Goal: Information Seeking & Learning: Learn about a topic

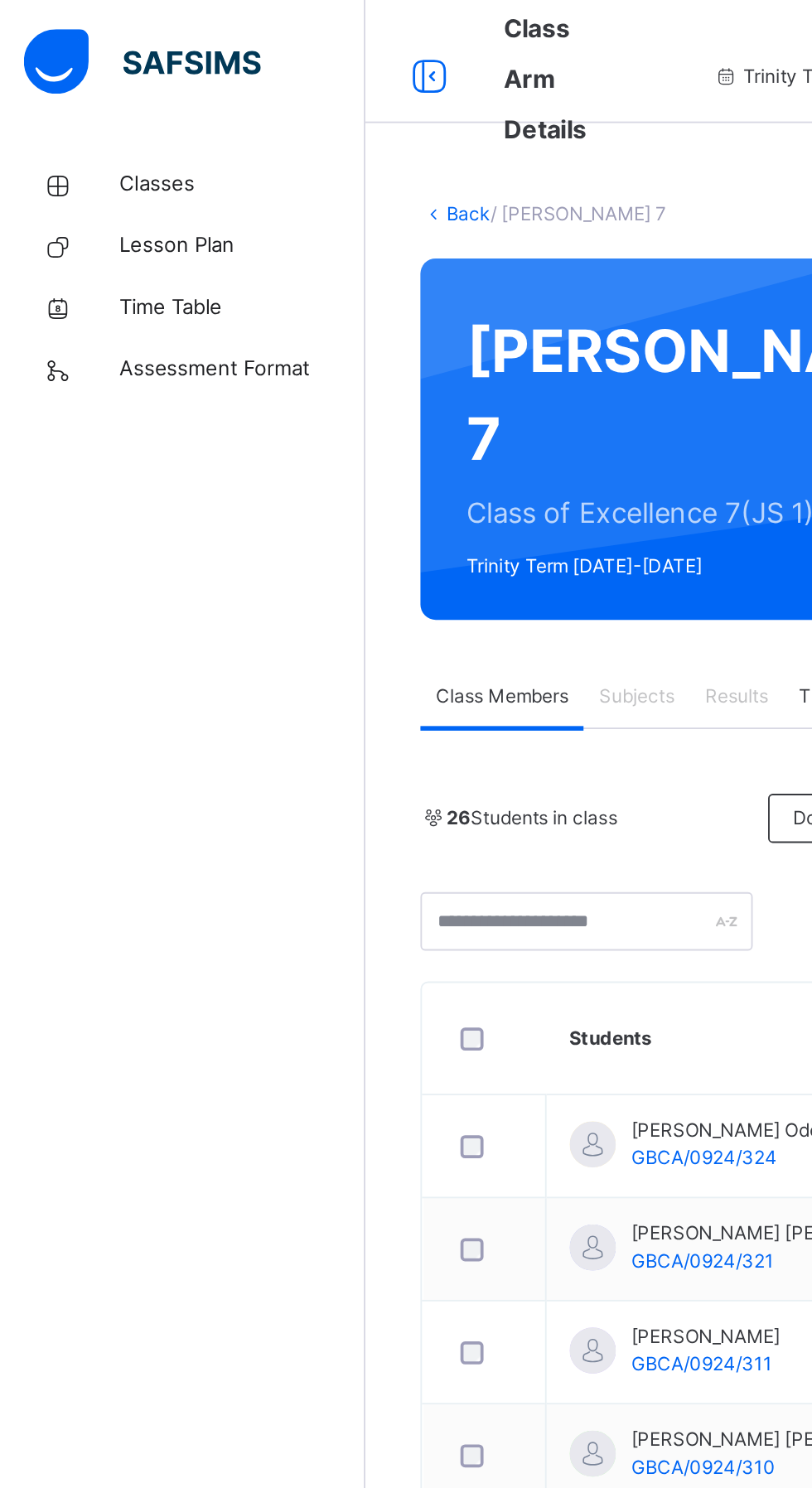
click at [87, 96] on span "Classes" at bounding box center [132, 99] width 132 height 17
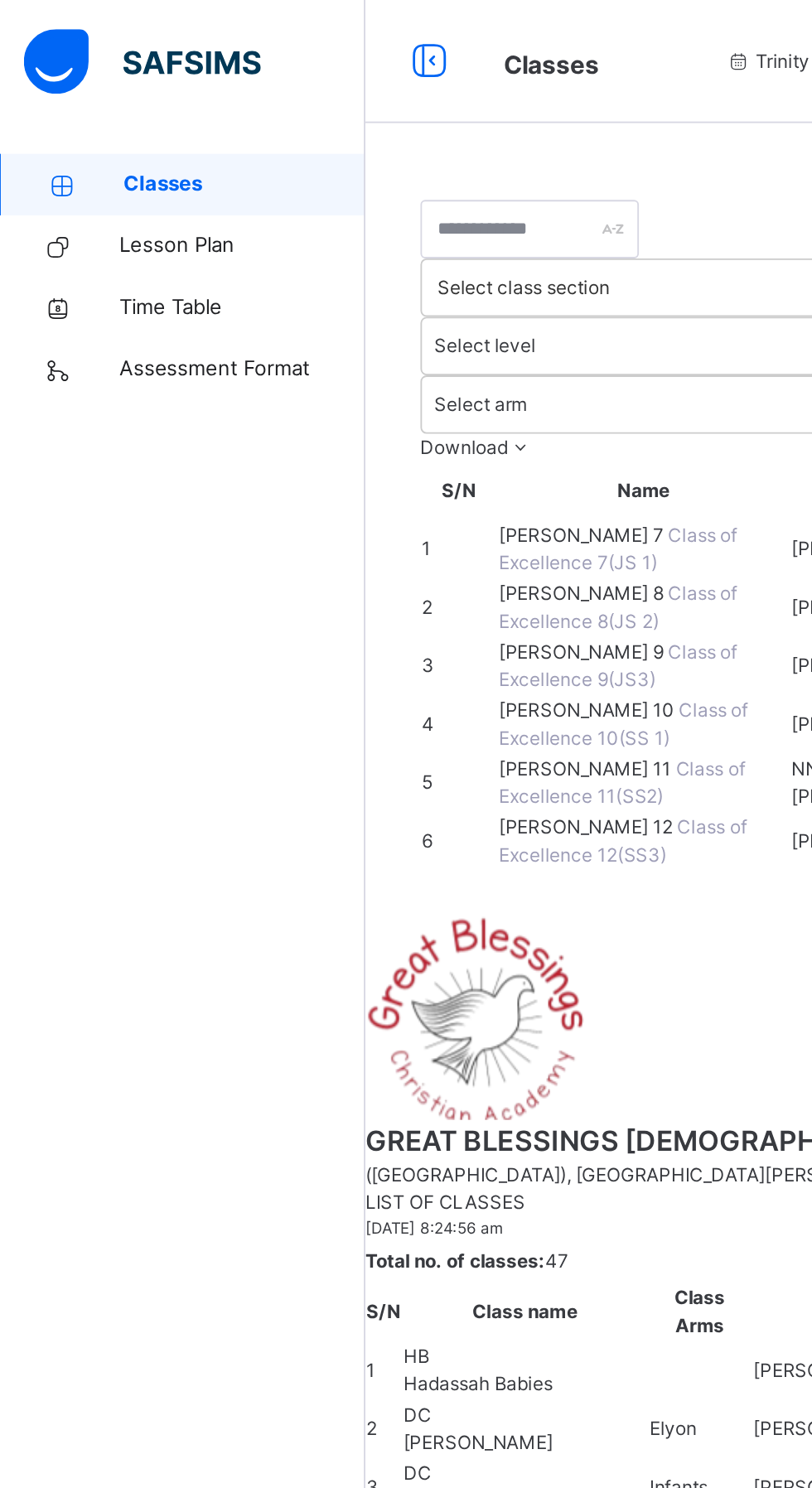
click at [318, 388] on span "[PERSON_NAME] 10" at bounding box center [319, 383] width 97 height 13
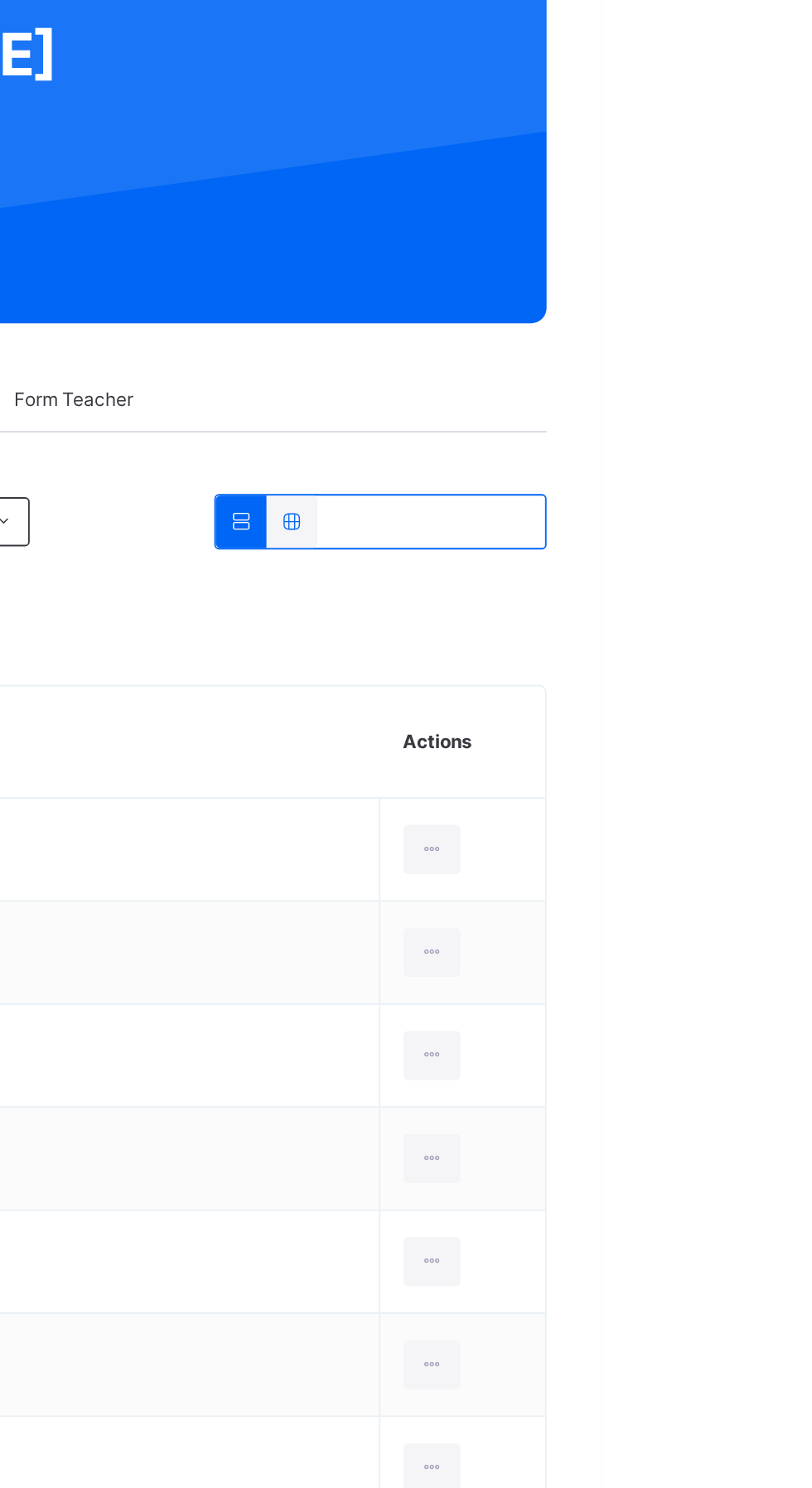
click at [656, 427] on div at bounding box center [645, 441] width 28 height 29
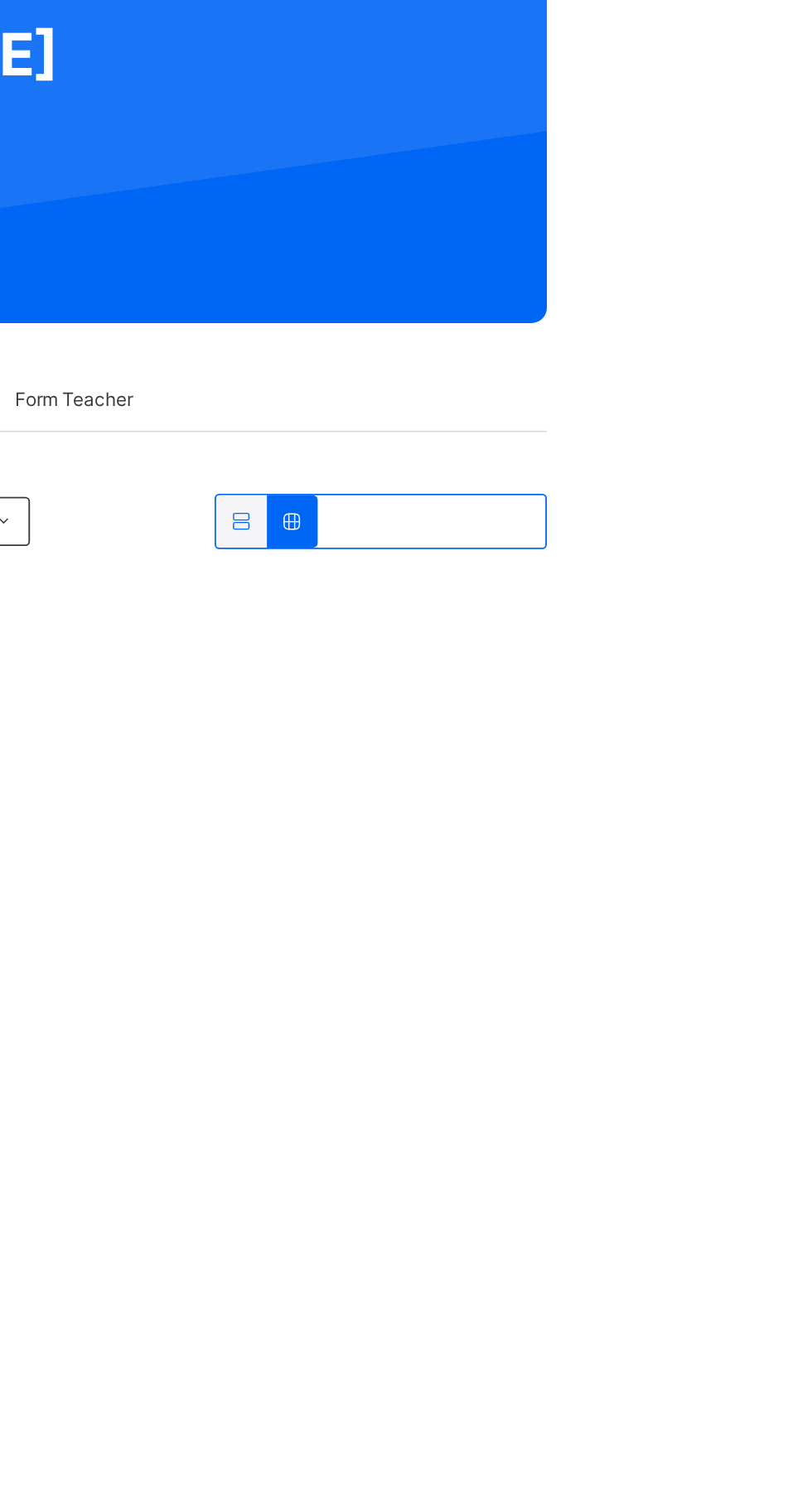
click at [644, 434] on icon at bounding box center [645, 441] width 14 height 13
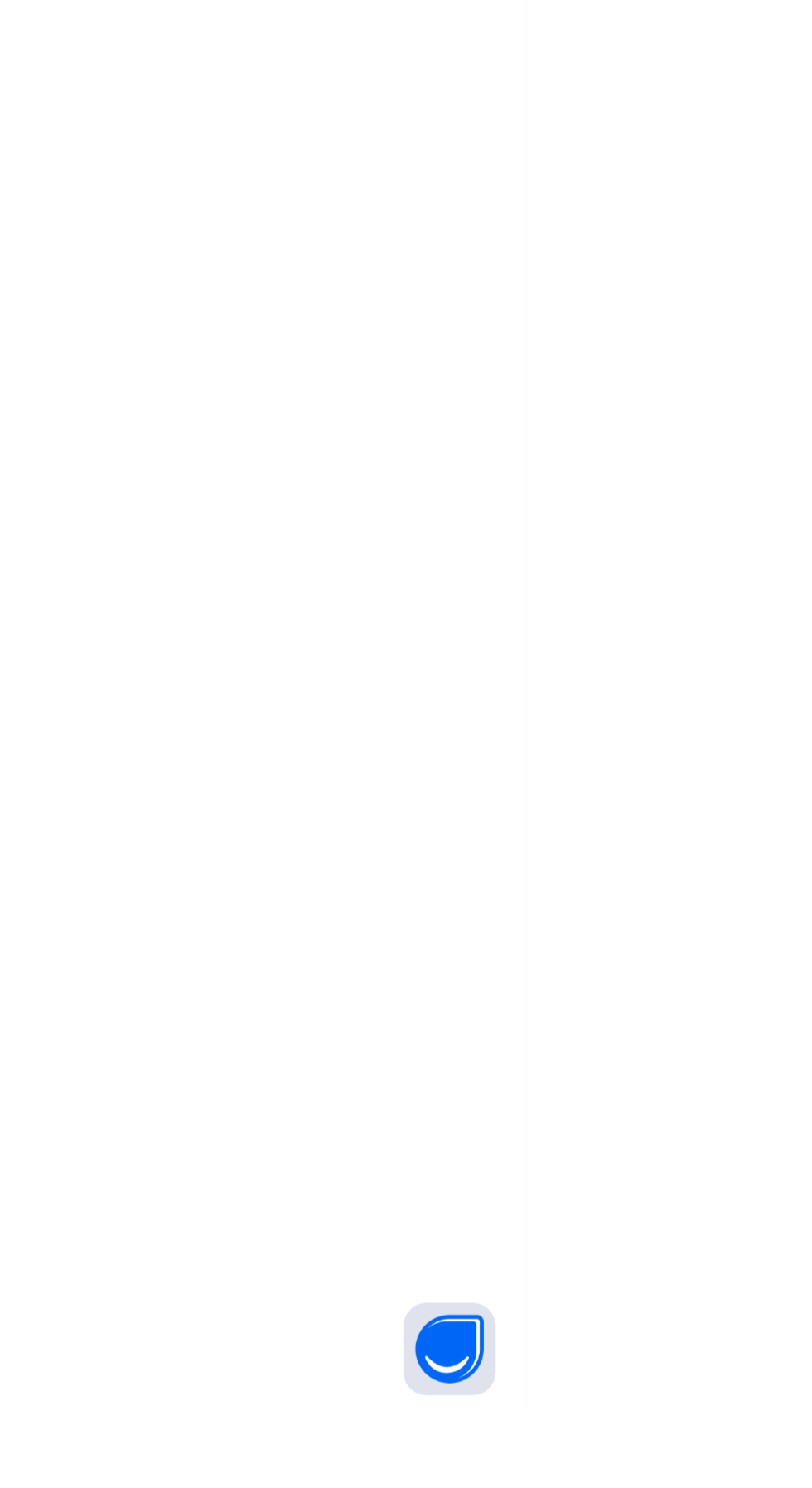
click at [342, 1454] on div "Gentle Yeipyeng Simon GBCA/0324/302" at bounding box center [285, 1471] width 113 height 34
click at [705, 512] on div at bounding box center [506, 512] width 554 height 0
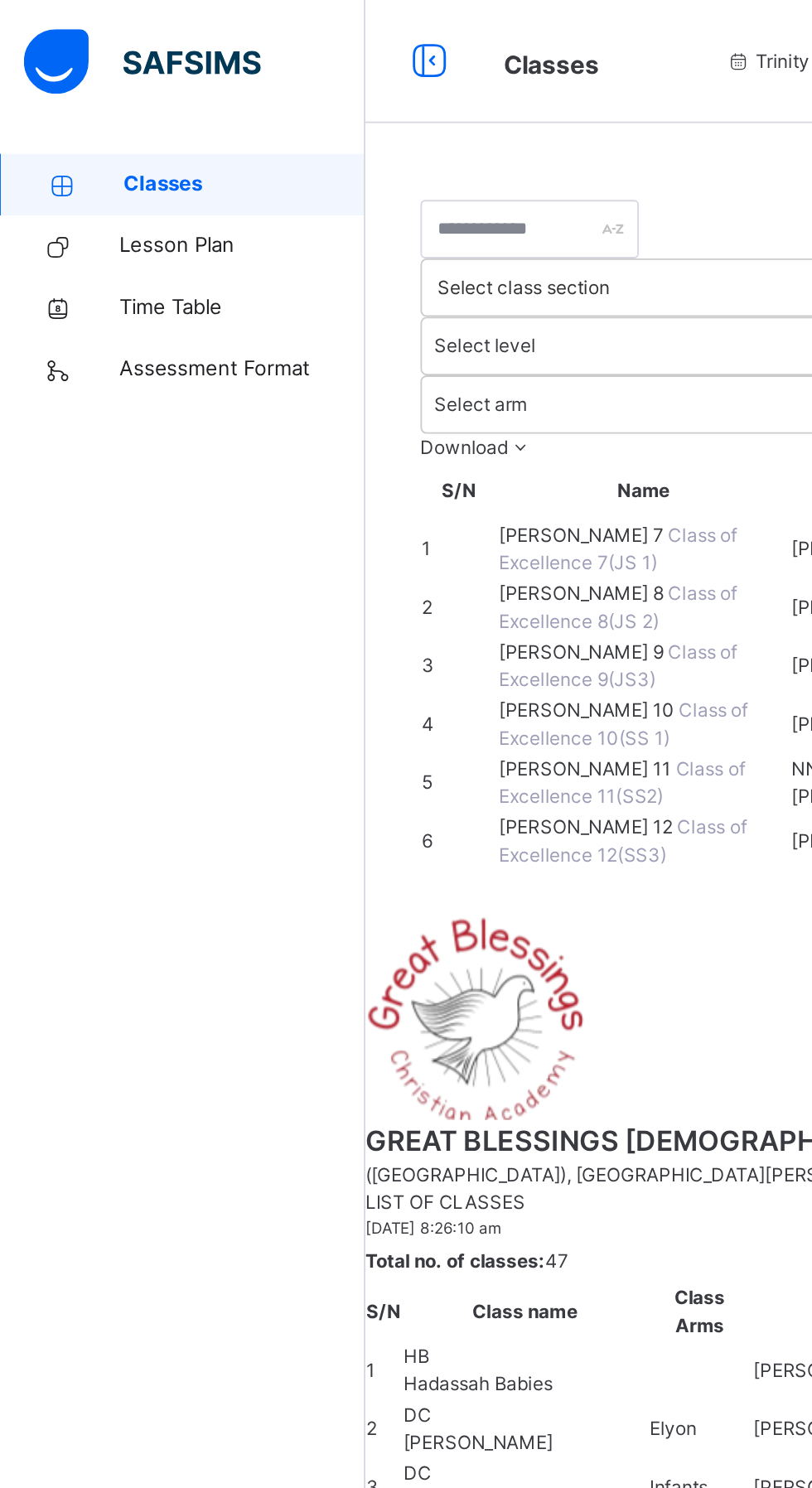
click at [118, 198] on span "Assessment Format" at bounding box center [132, 199] width 132 height 17
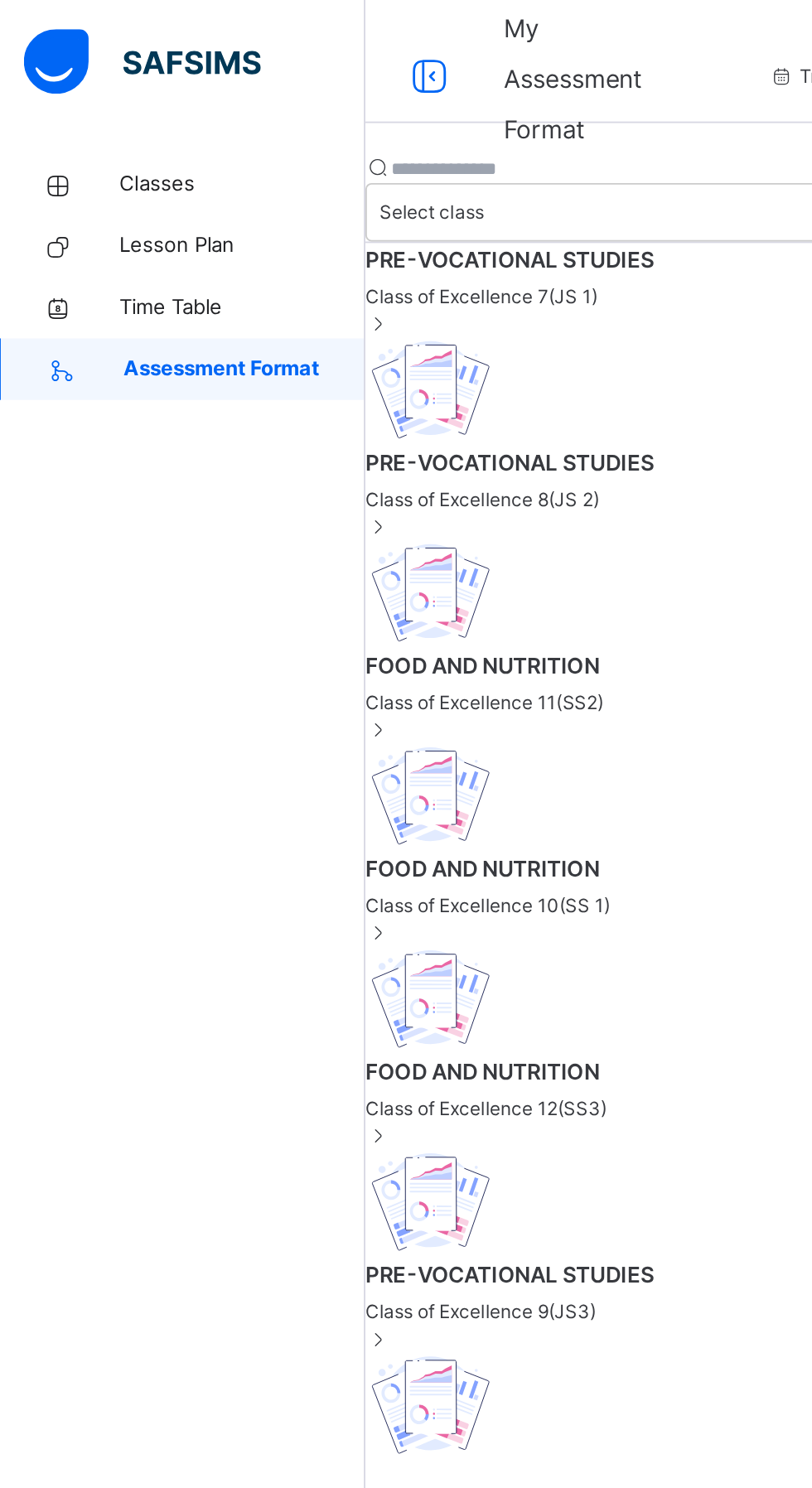
click at [296, 367] on span "FOOD AND NUTRITION" at bounding box center [505, 358] width 612 height 17
click at [103, 104] on span "Classes" at bounding box center [132, 99] width 132 height 17
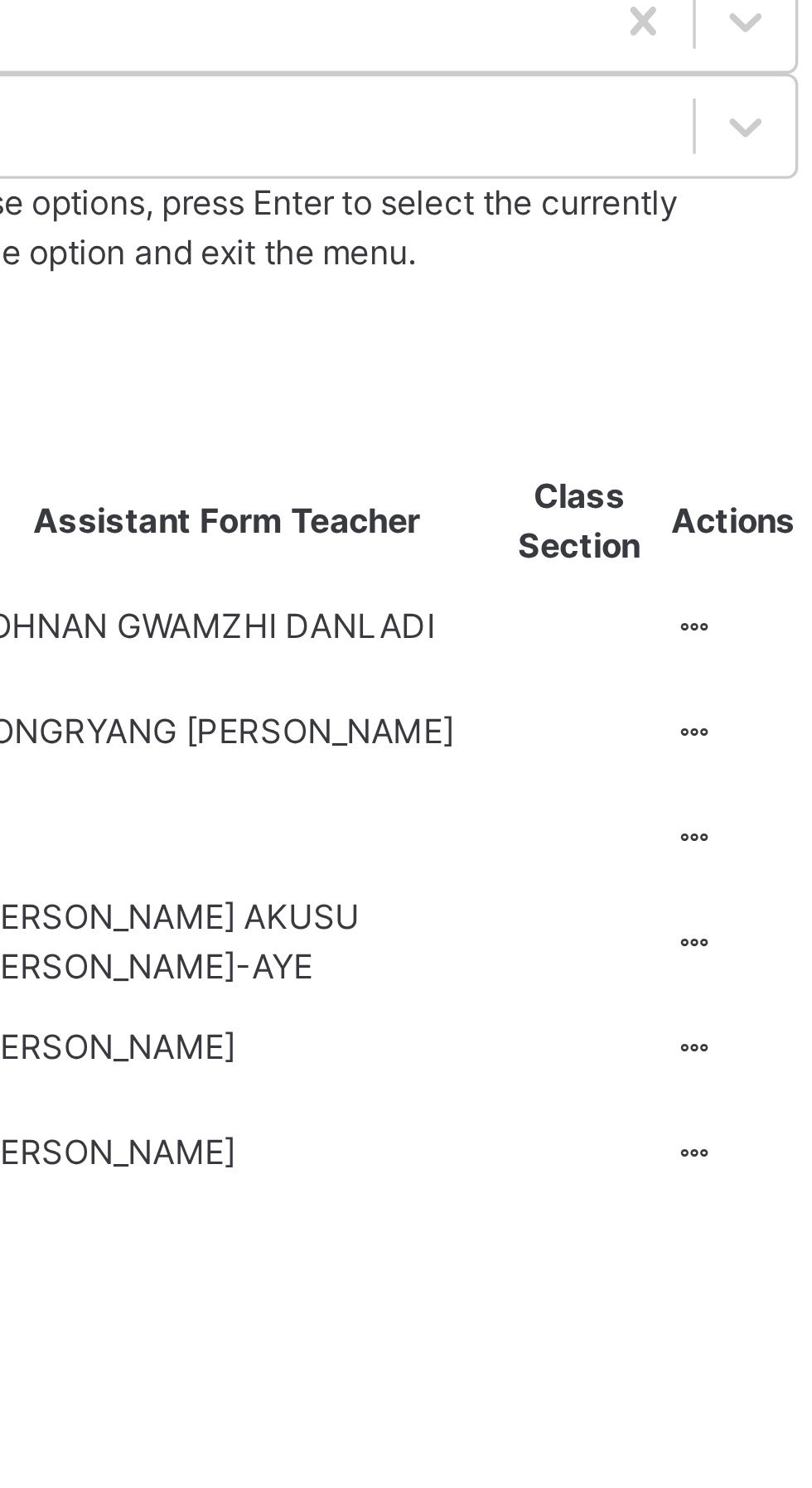
click at [751, 289] on th "Actions" at bounding box center [762, 304] width 39 height 31
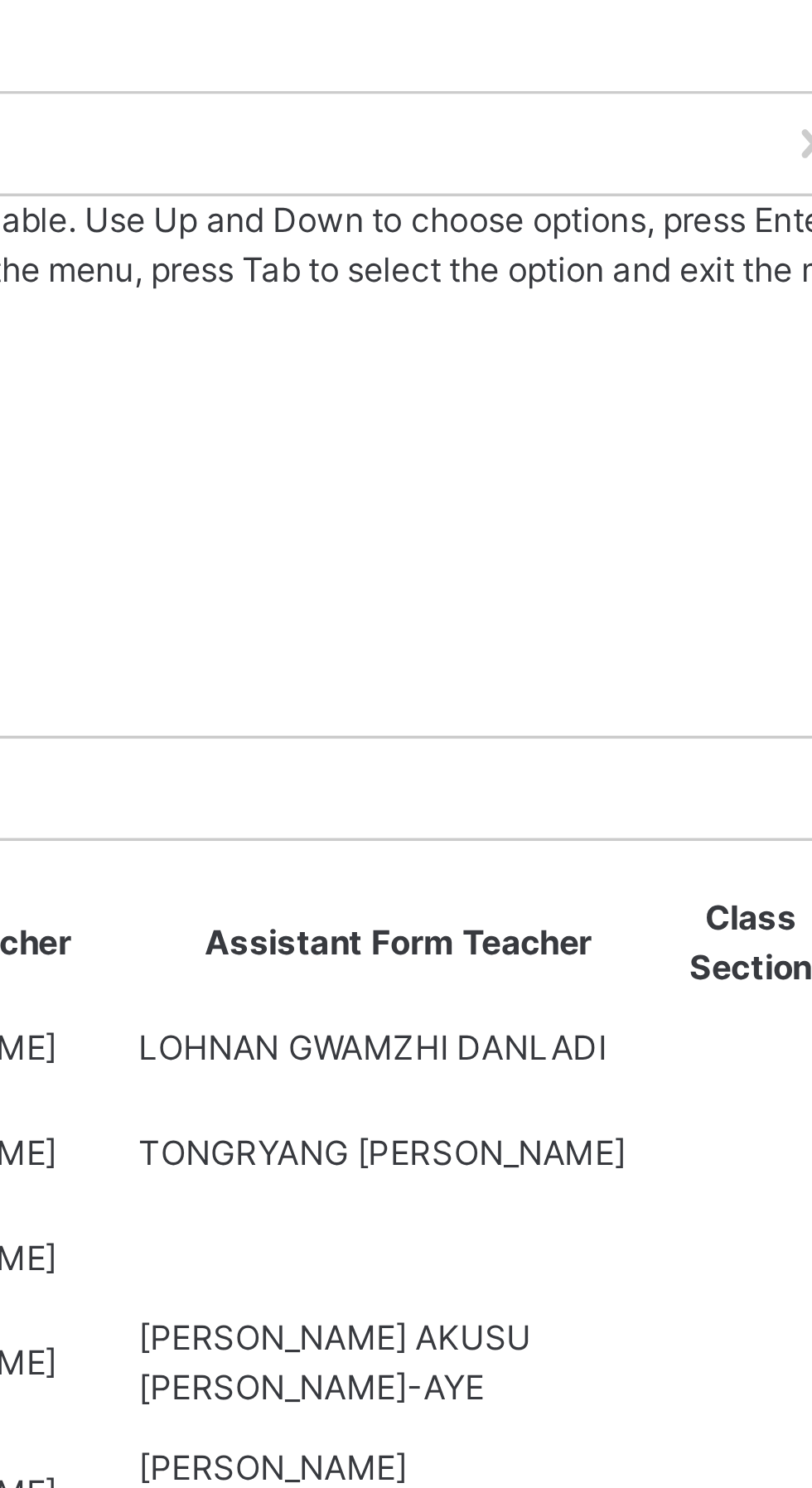
click at [646, 303] on div "[PERSON_NAME] 10" at bounding box center [506, 310] width 554 height 15
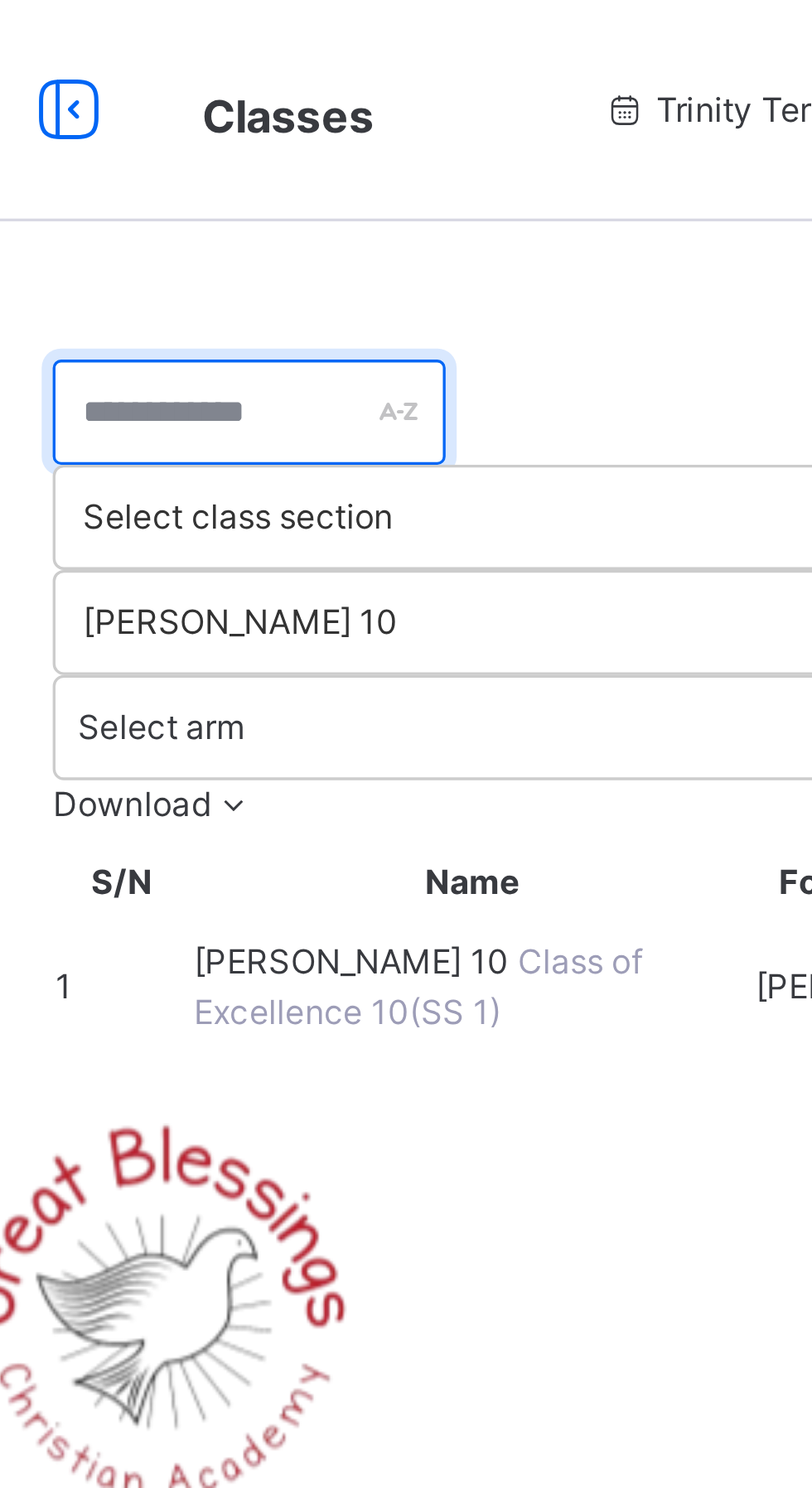
click at [346, 124] on input "text" at bounding box center [288, 123] width 118 height 31
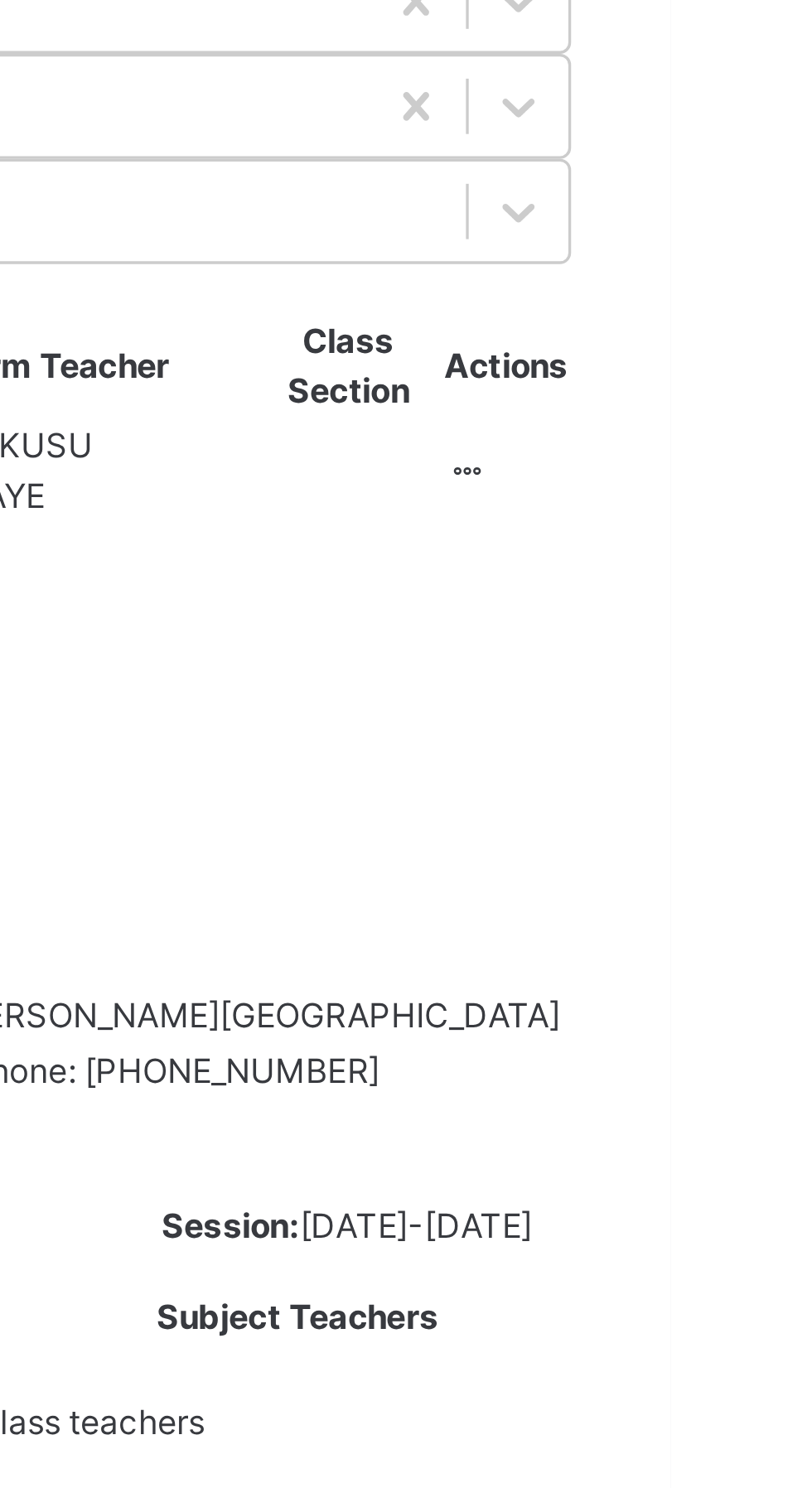
click at [745, 289] on icon at bounding box center [750, 295] width 14 height 13
click at [0, 0] on div "View Class" at bounding box center [0, 0] width 0 height 0
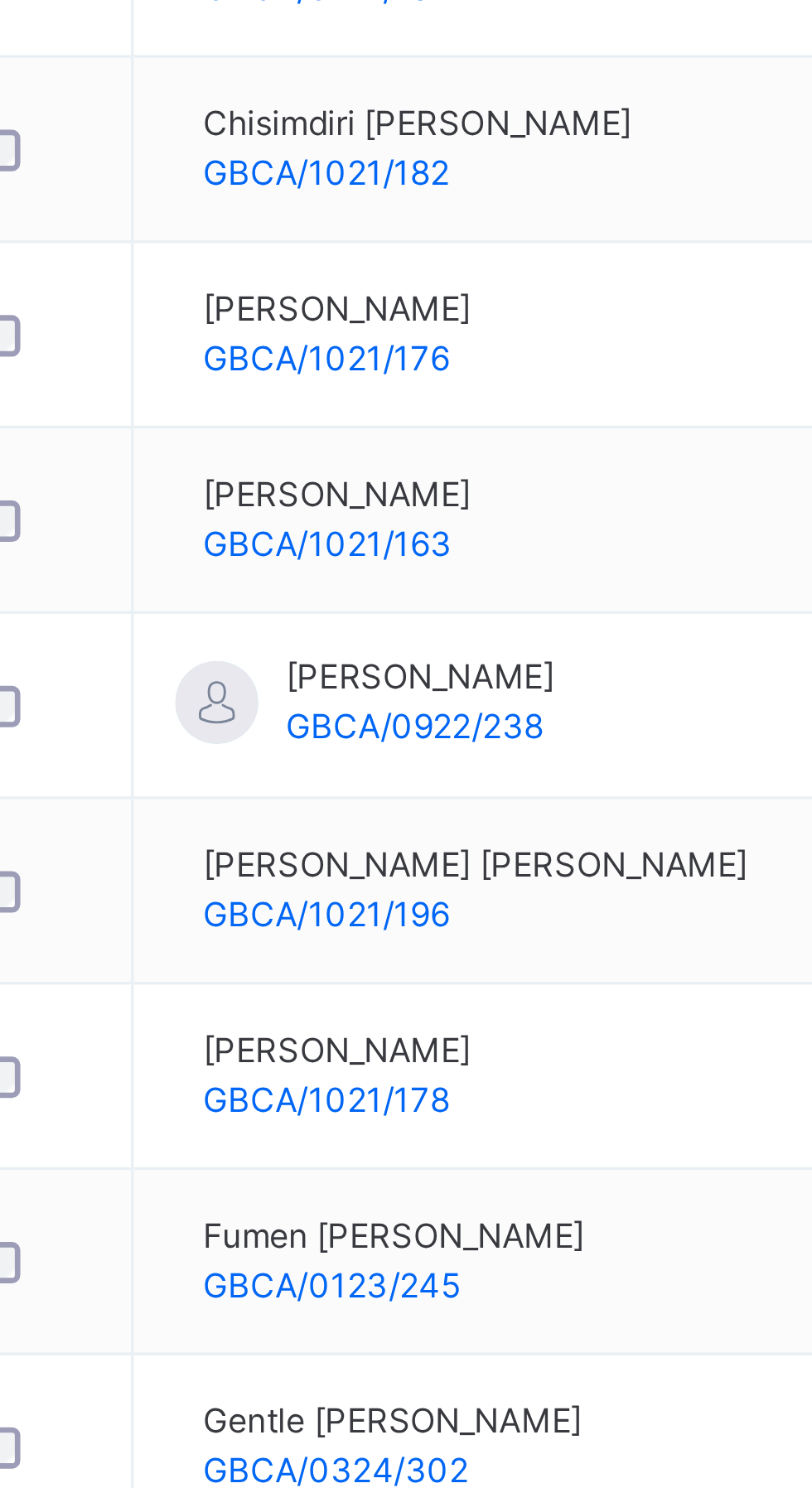
click at [431, 1102] on div "Fumen [PERSON_NAME] GBCA/0123/245" at bounding box center [374, 1116] width 114 height 29
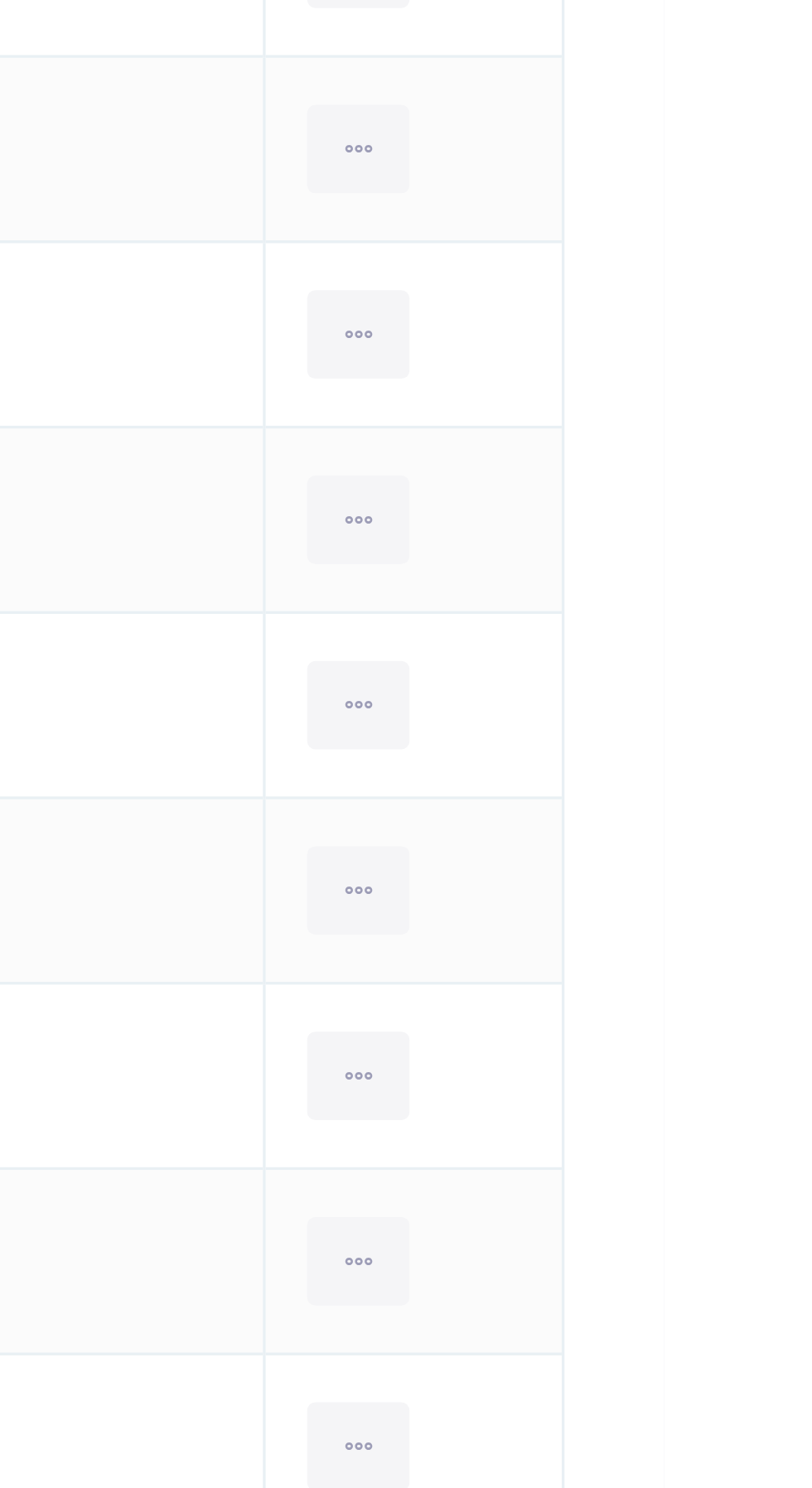
click at [718, 1109] on icon at bounding box center [720, 1116] width 14 height 15
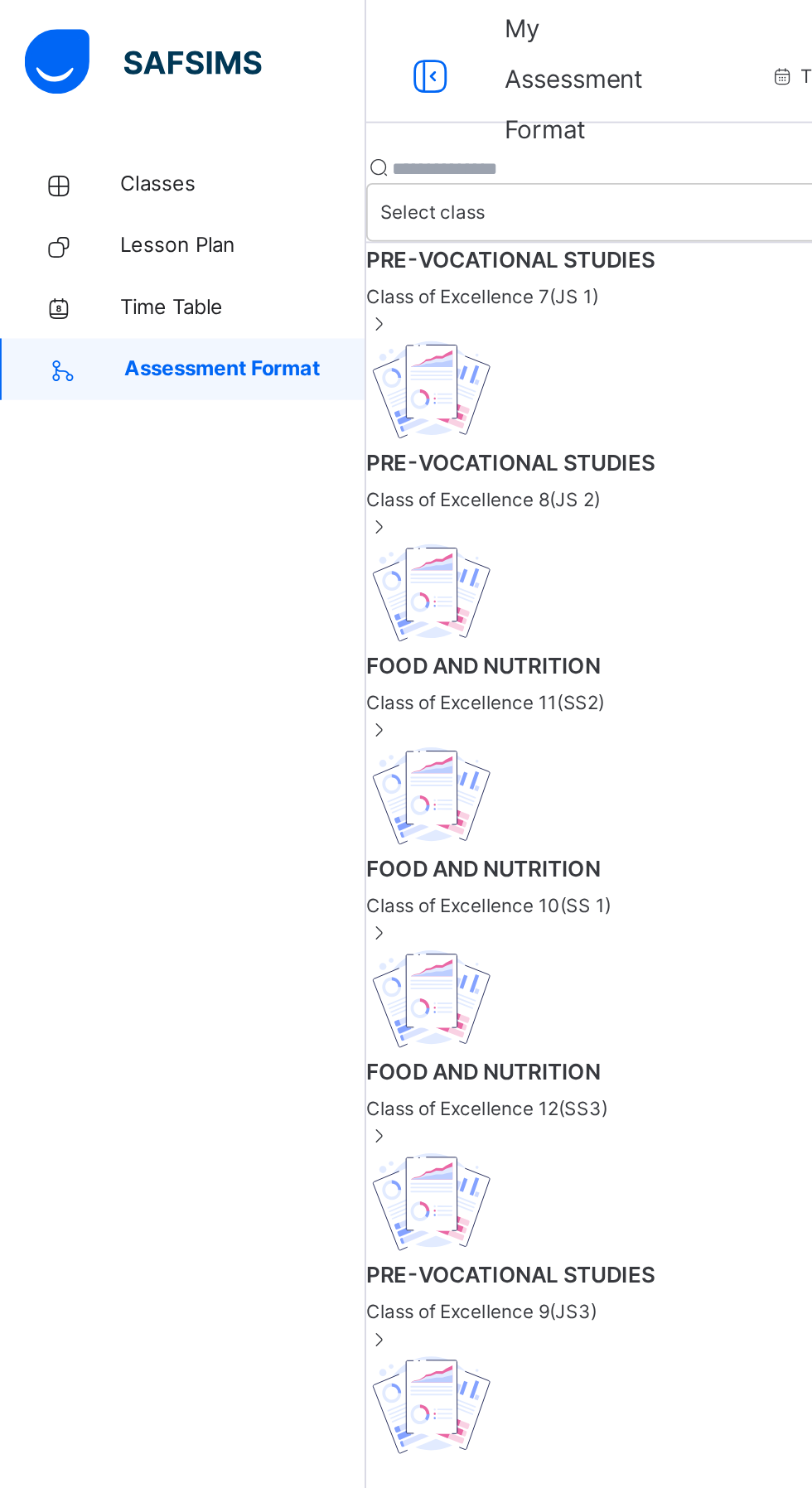
click at [100, 96] on span "Classes" at bounding box center [132, 99] width 132 height 17
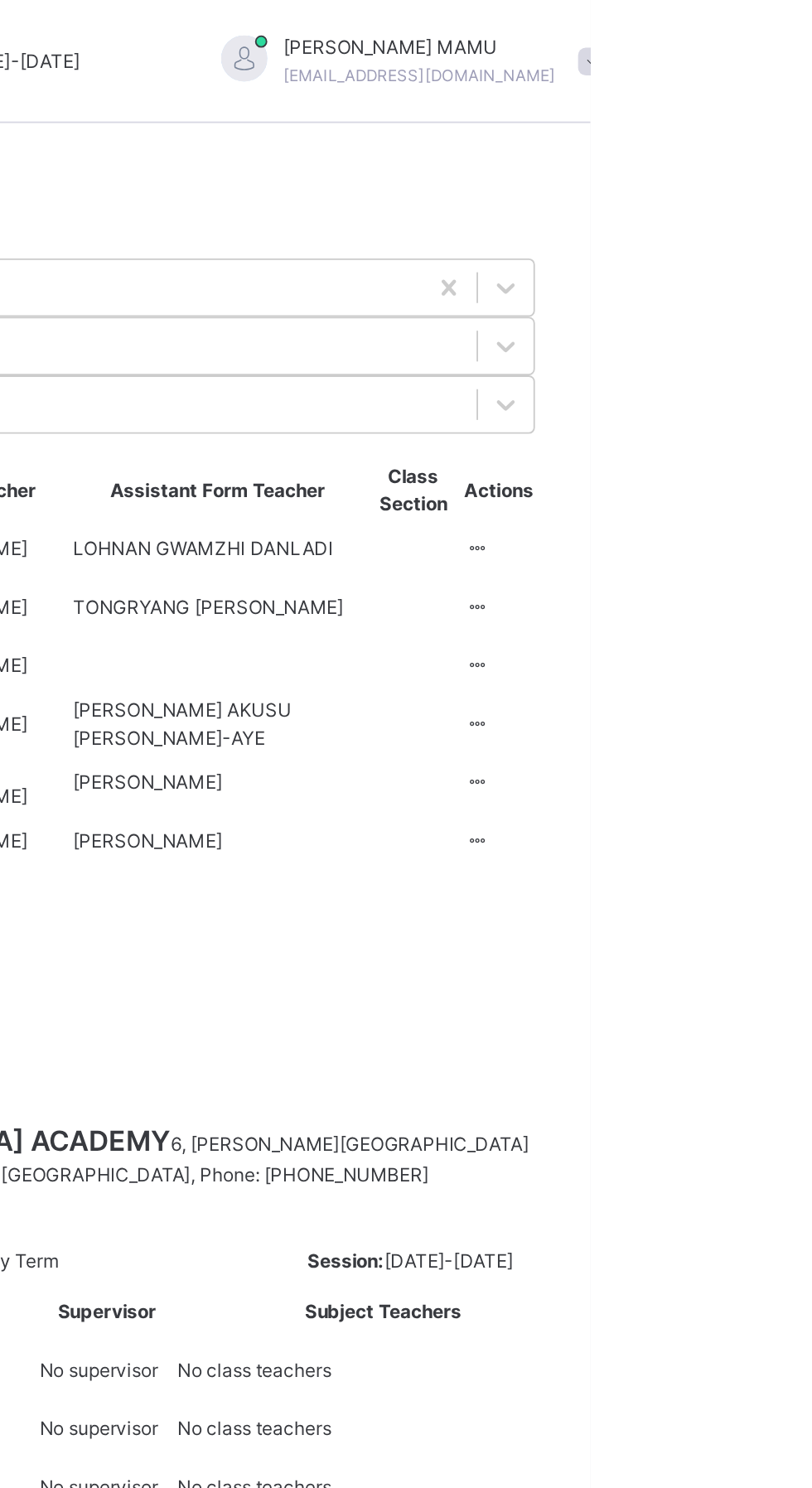
click at [744, 396] on icon at bounding box center [750, 390] width 14 height 13
click at [0, 0] on div "View Class" at bounding box center [0, 0] width 0 height 0
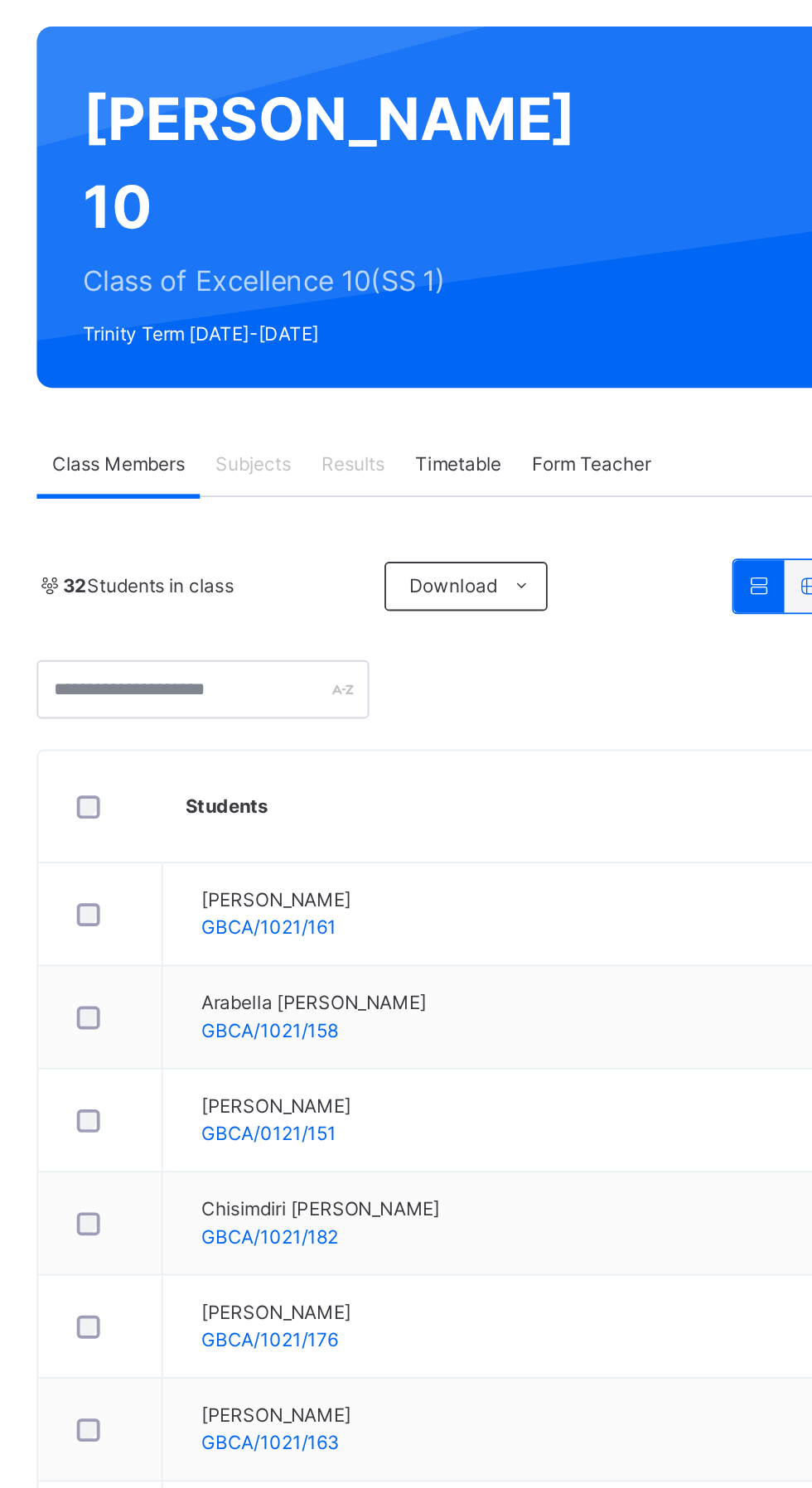
click at [360, 368] on span "Subjects" at bounding box center [345, 375] width 40 height 15
